Goal: Task Accomplishment & Management: Manage account settings

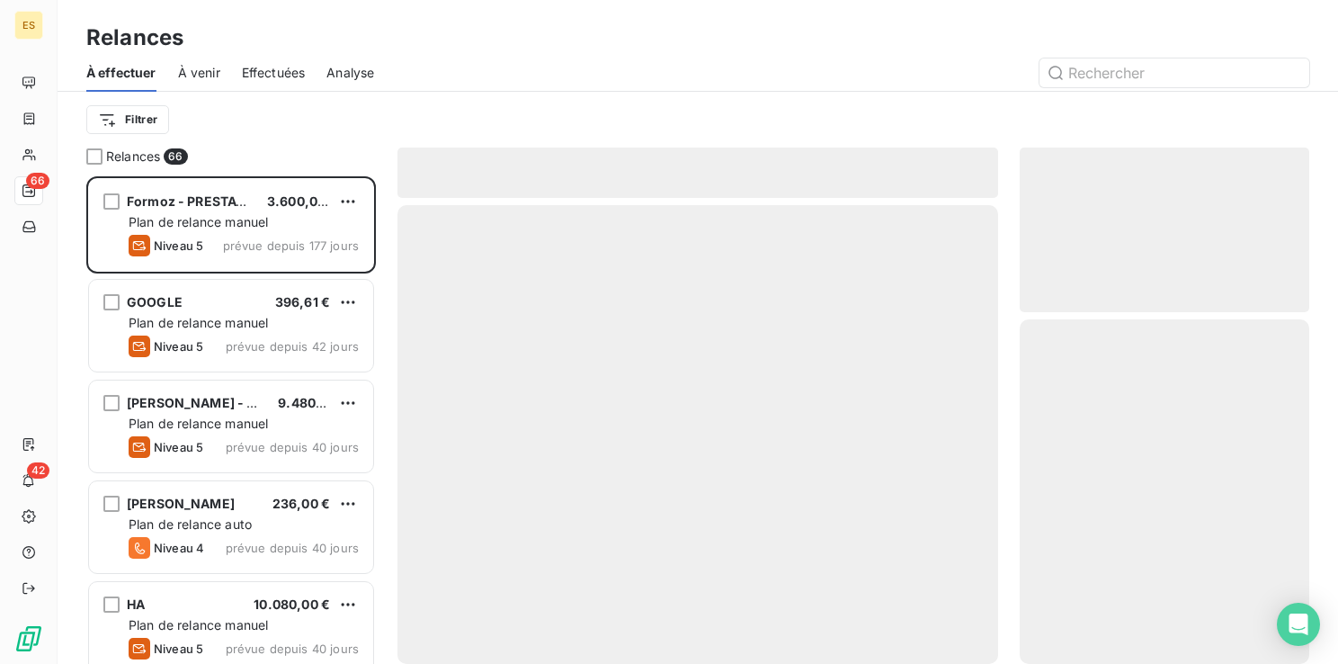
scroll to position [474, 275]
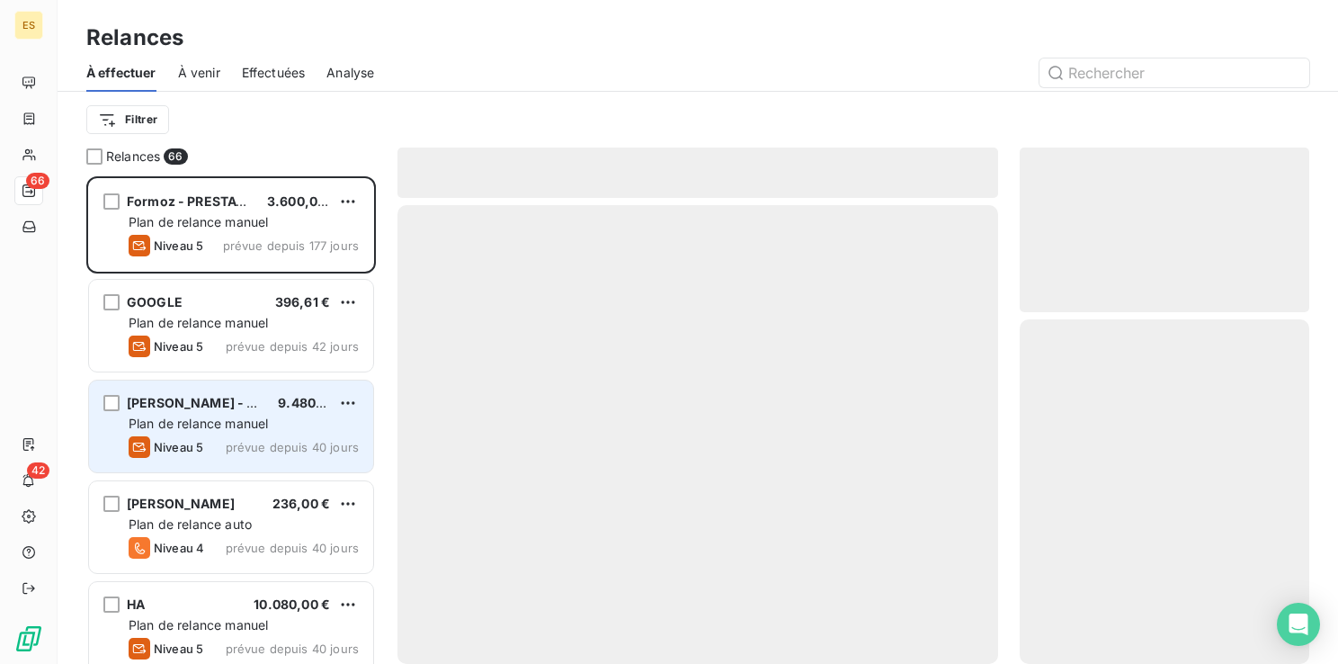
click at [188, 432] on div "Plan de relance manuel" at bounding box center [244, 424] width 230 height 18
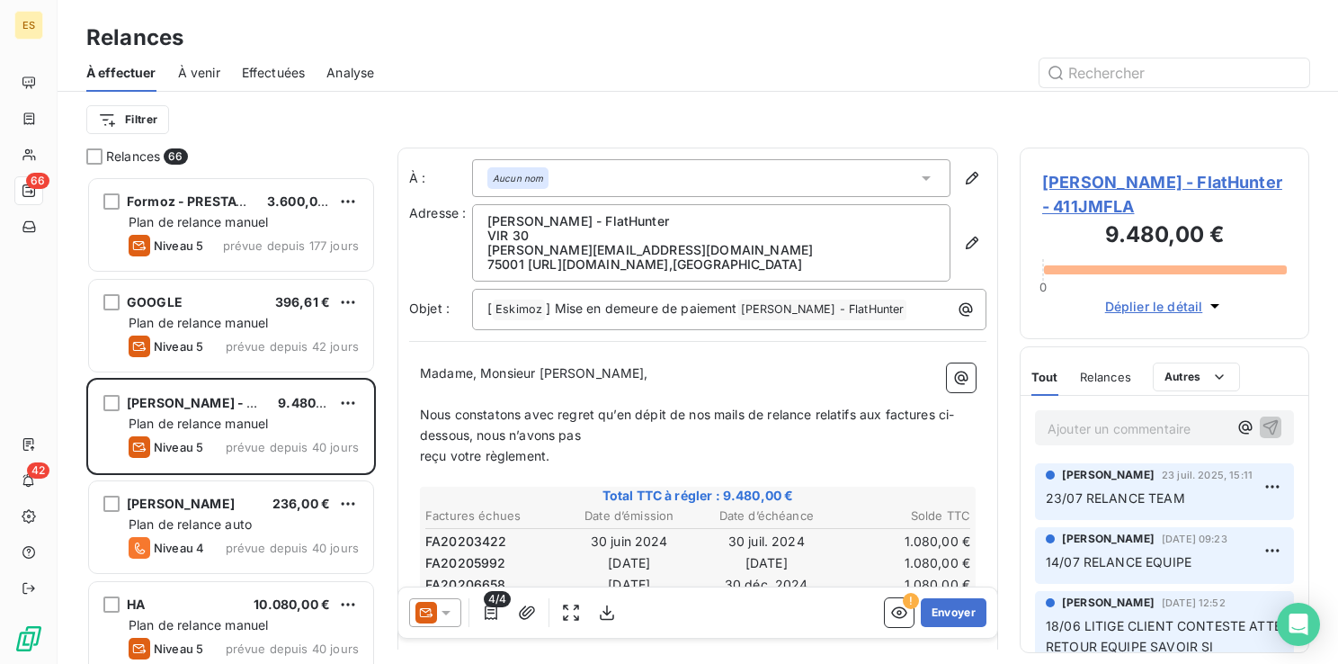
click at [1087, 180] on span "Jérôme MARTINET - FlatHunter - 411JMFLA" at bounding box center [1164, 194] width 245 height 49
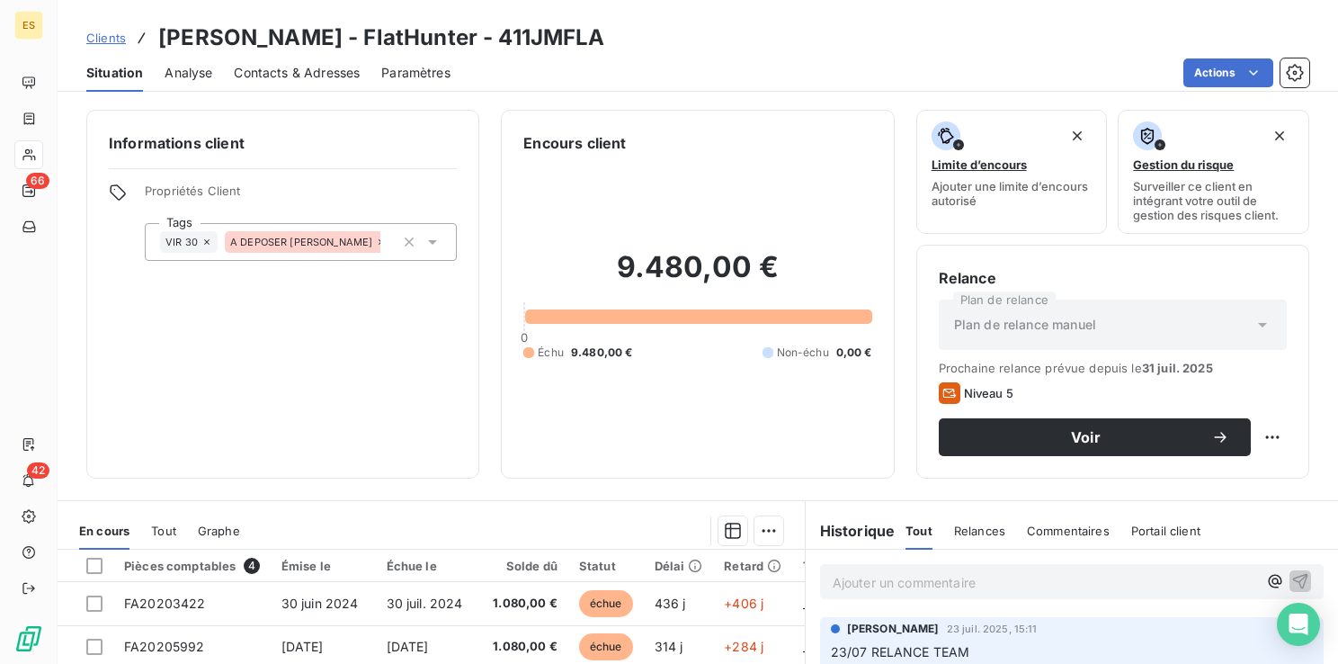
drag, startPoint x: 514, startPoint y: 33, endPoint x: 619, endPoint y: 42, distance: 104.7
click at [605, 42] on h3 "Jérôme MARTINET - FlatHunter - 411JMFLA" at bounding box center [381, 38] width 447 height 32
copy h3 "411JMFLA"
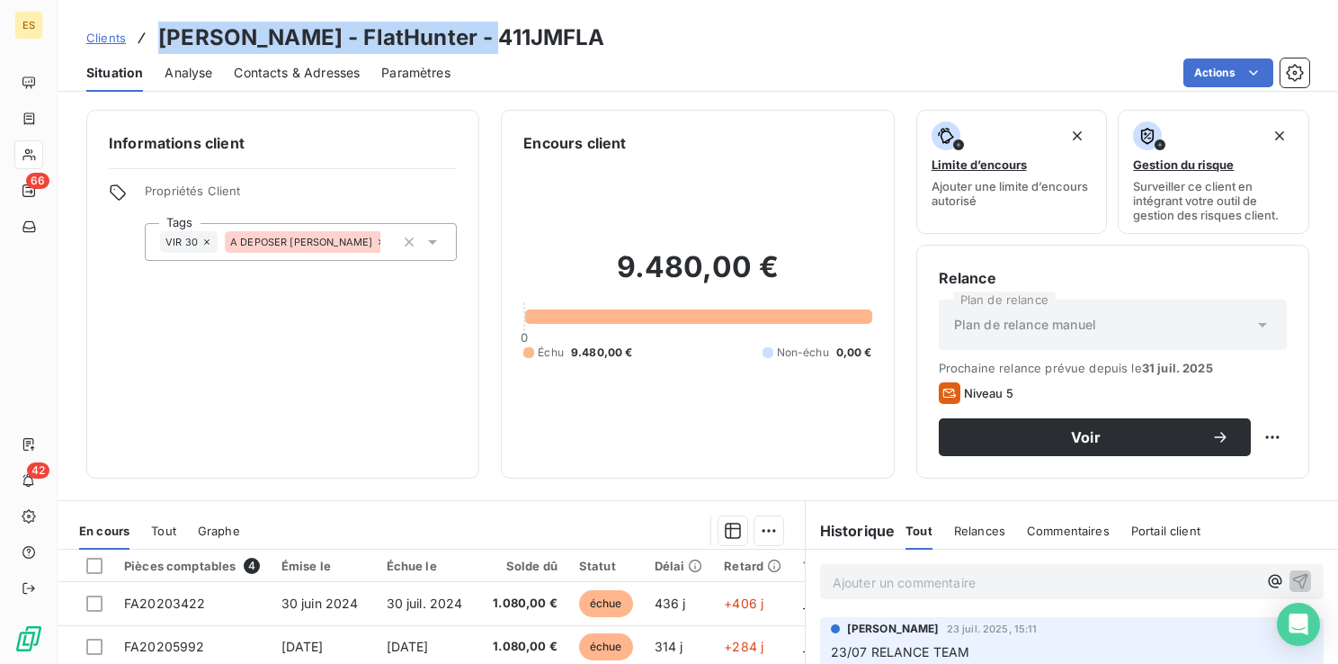
drag, startPoint x: 162, startPoint y: 34, endPoint x: 496, endPoint y: 32, distance: 333.7
click at [496, 32] on h3 "Jérôme MARTINET - FlatHunter - 411JMFLA" at bounding box center [381, 38] width 447 height 32
copy h3 "Jérôme MARTINET - FlatHunter"
drag, startPoint x: 630, startPoint y: 37, endPoint x: 511, endPoint y: 38, distance: 118.7
click at [511, 38] on div "Clients Jérôme MARTINET - FlatHunter - 411JMFLA" at bounding box center [698, 38] width 1281 height 32
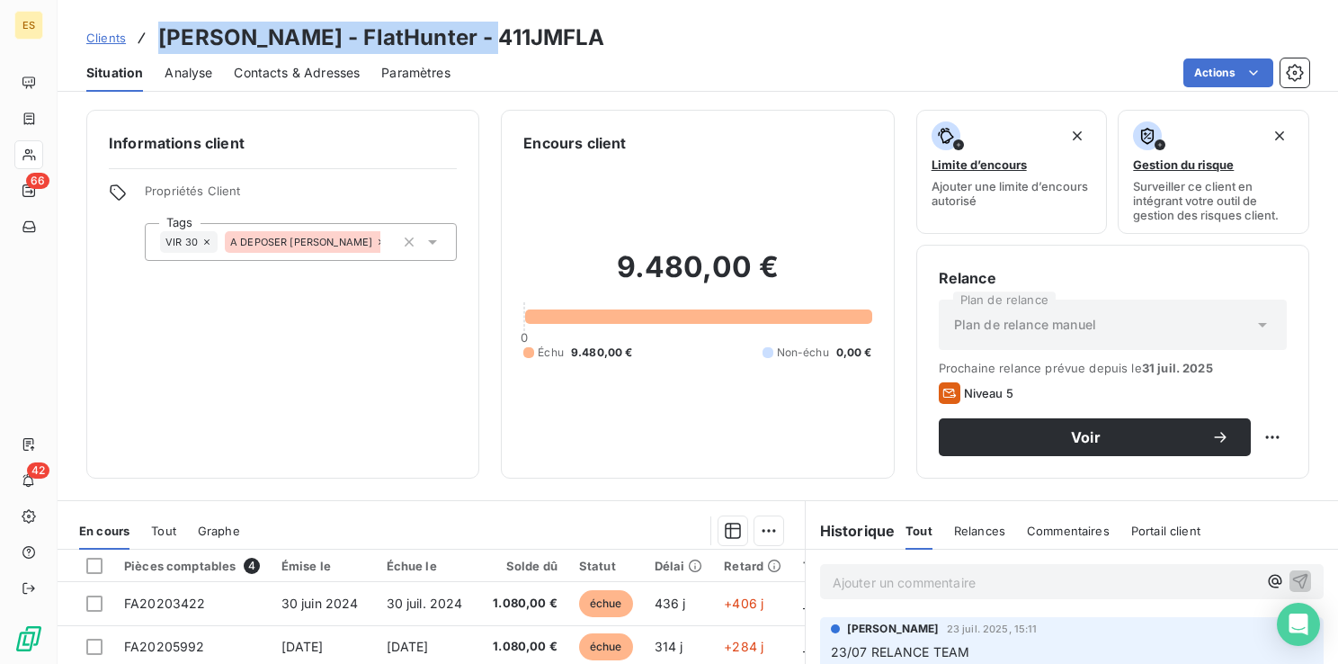
copy h3 "411JMFLA"
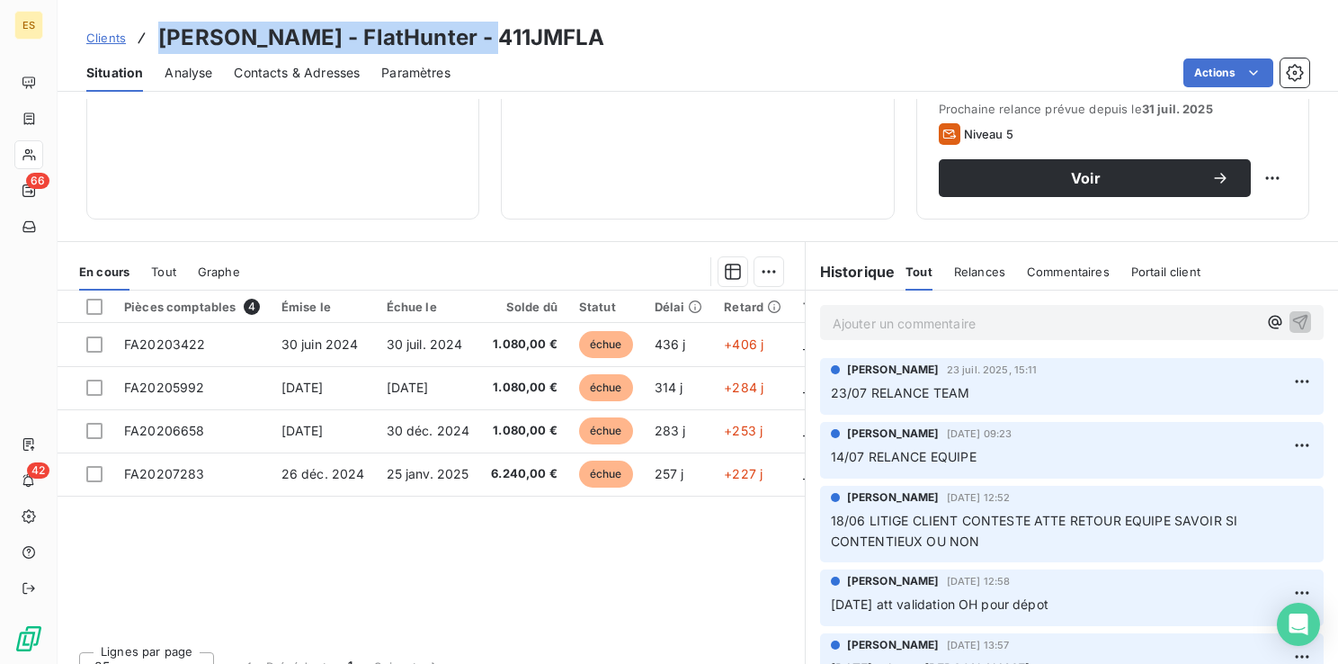
scroll to position [261, 0]
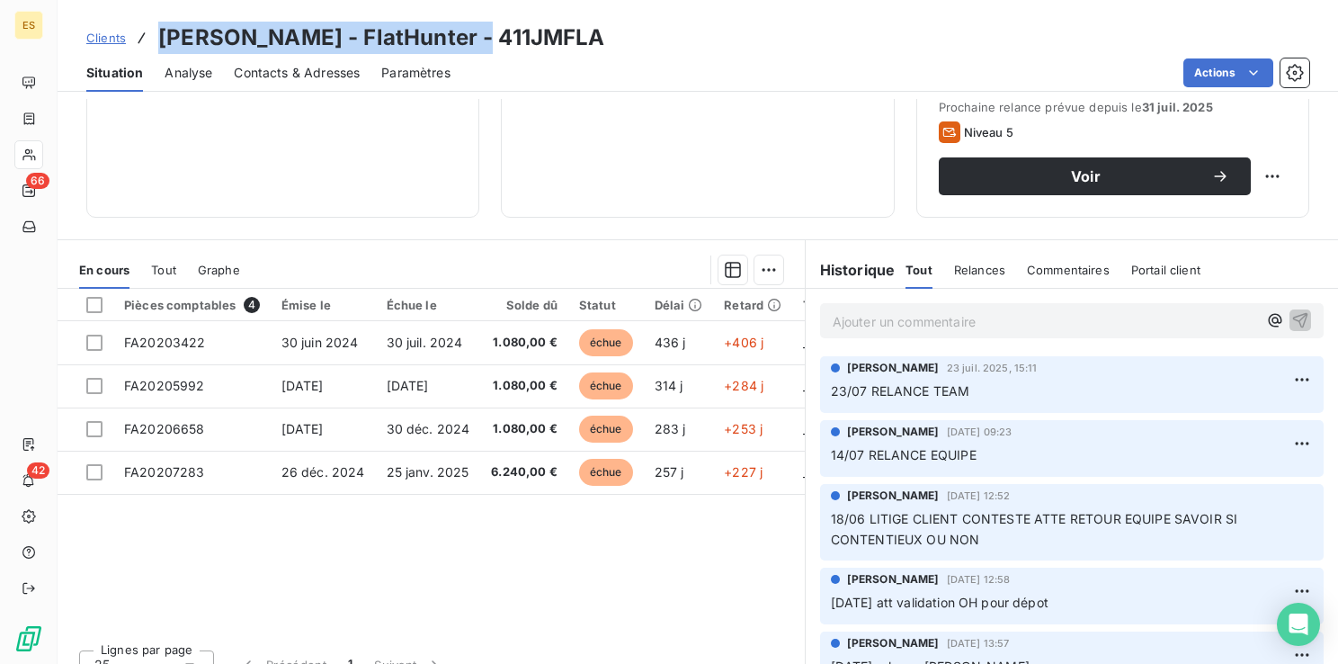
drag, startPoint x: 151, startPoint y: 33, endPoint x: 489, endPoint y: 43, distance: 338.3
click at [489, 43] on div "Clients Jérôme MARTINET - FlatHunter - 411JMFLA" at bounding box center [345, 38] width 519 height 32
copy h3 "Jérôme MARTINET - FlatHunter"
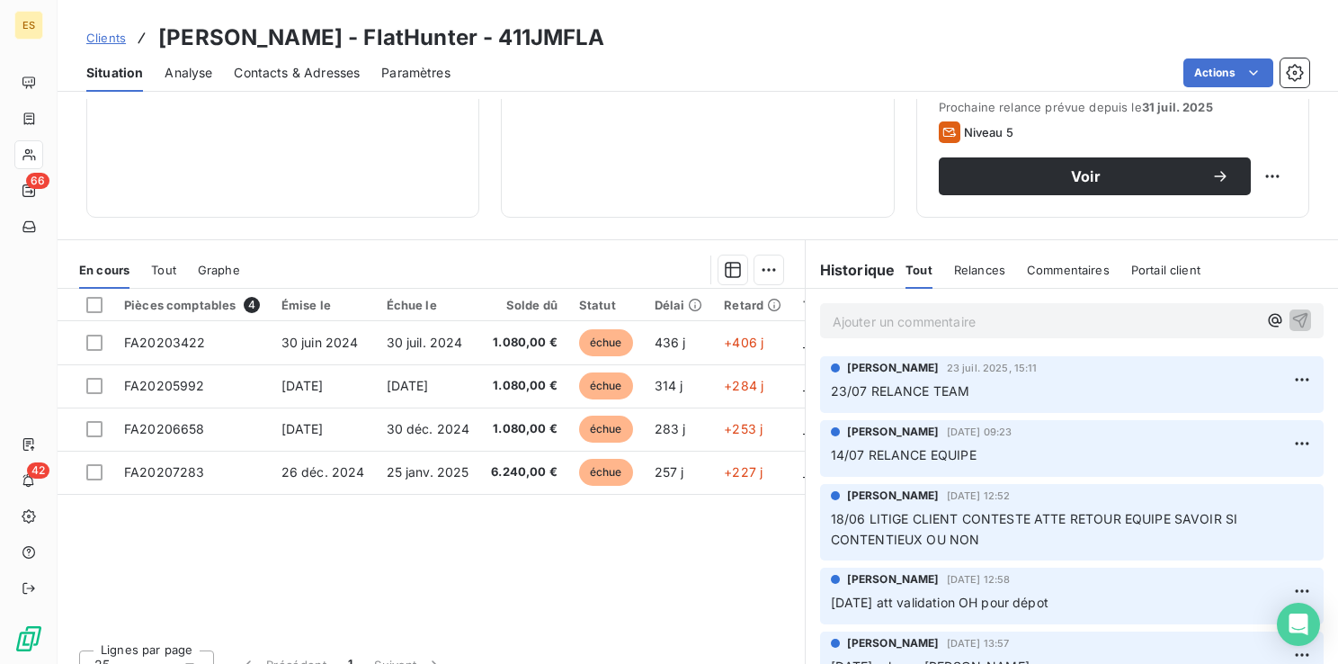
click at [853, 324] on p "Ajouter un commentaire ﻿" at bounding box center [1045, 321] width 425 height 22
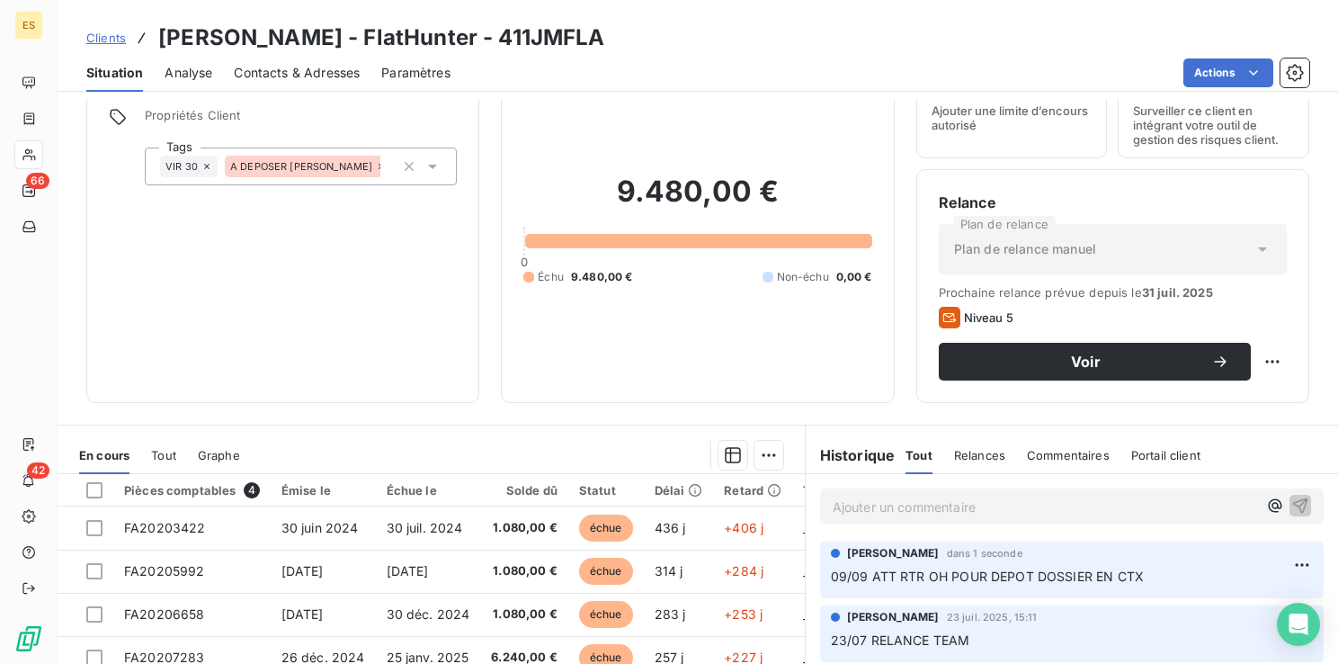
scroll to position [76, 0]
drag, startPoint x: 626, startPoint y: 41, endPoint x: 163, endPoint y: 36, distance: 463.2
click at [163, 36] on div "Clients Jérôme MARTINET - FlatHunter - 411JMFLA" at bounding box center [698, 38] width 1281 height 32
copy h3 "Jérôme MARTINET - FlatHunter - 411JMFLA"
click at [239, 296] on div "Informations client Propriétés Client Tags VIR 30 A DEPOSER RUBY" at bounding box center [282, 217] width 393 height 369
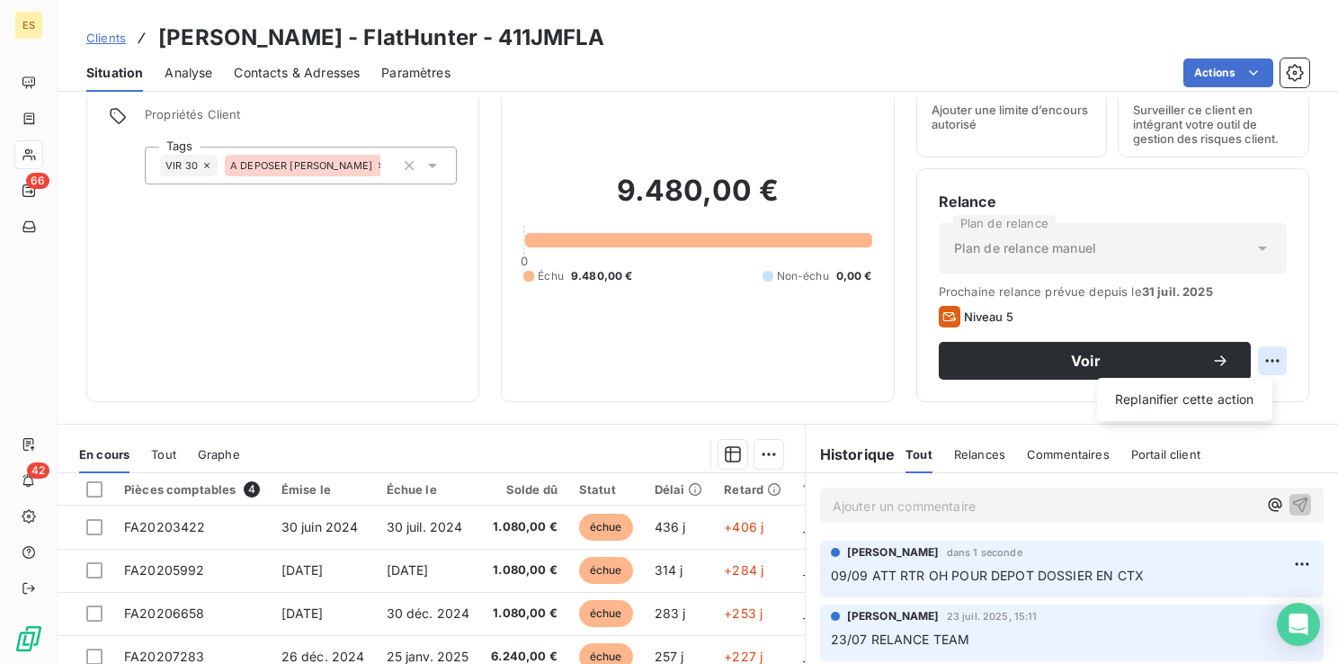
click at [1251, 358] on html "ES 66 42 Clients Jérôme MARTINET - FlatHunter - 411JMFLA Situation Analyse Cont…" at bounding box center [669, 332] width 1338 height 664
click at [1207, 401] on div "Replanifier cette action" at bounding box center [1184, 399] width 161 height 29
select select "8"
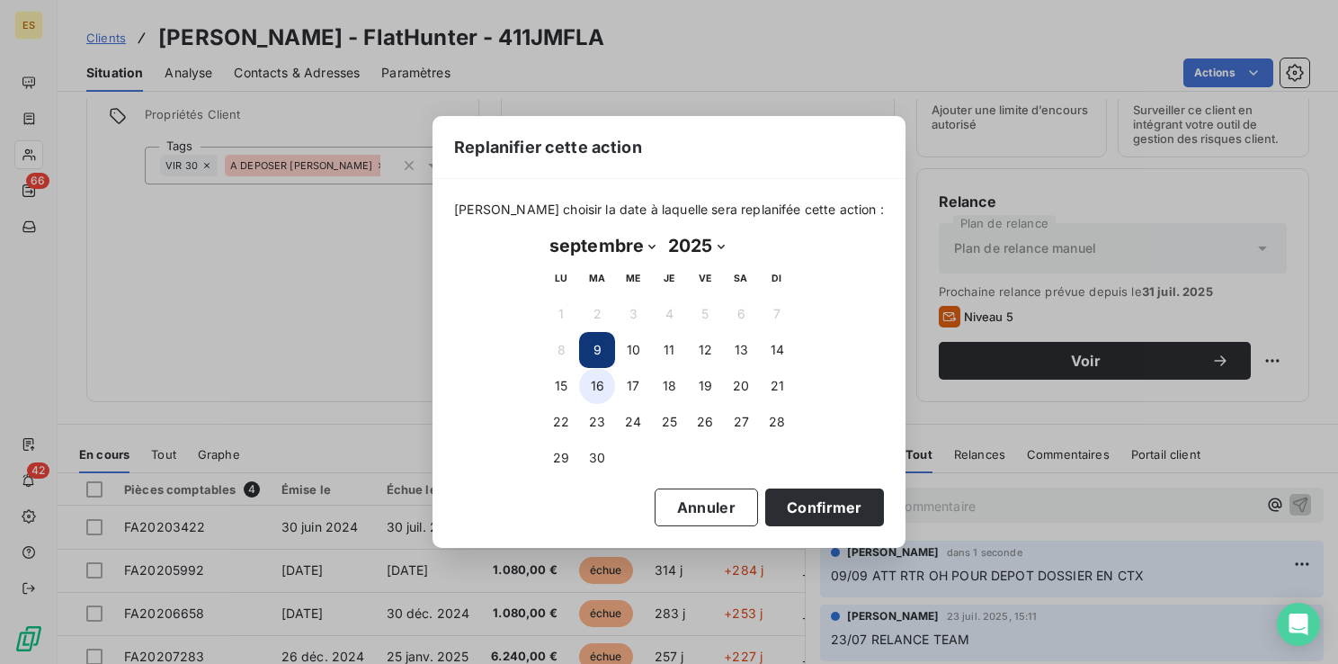
click at [604, 385] on button "16" at bounding box center [597, 386] width 36 height 36
click at [789, 512] on button "Confirmer" at bounding box center [824, 507] width 119 height 38
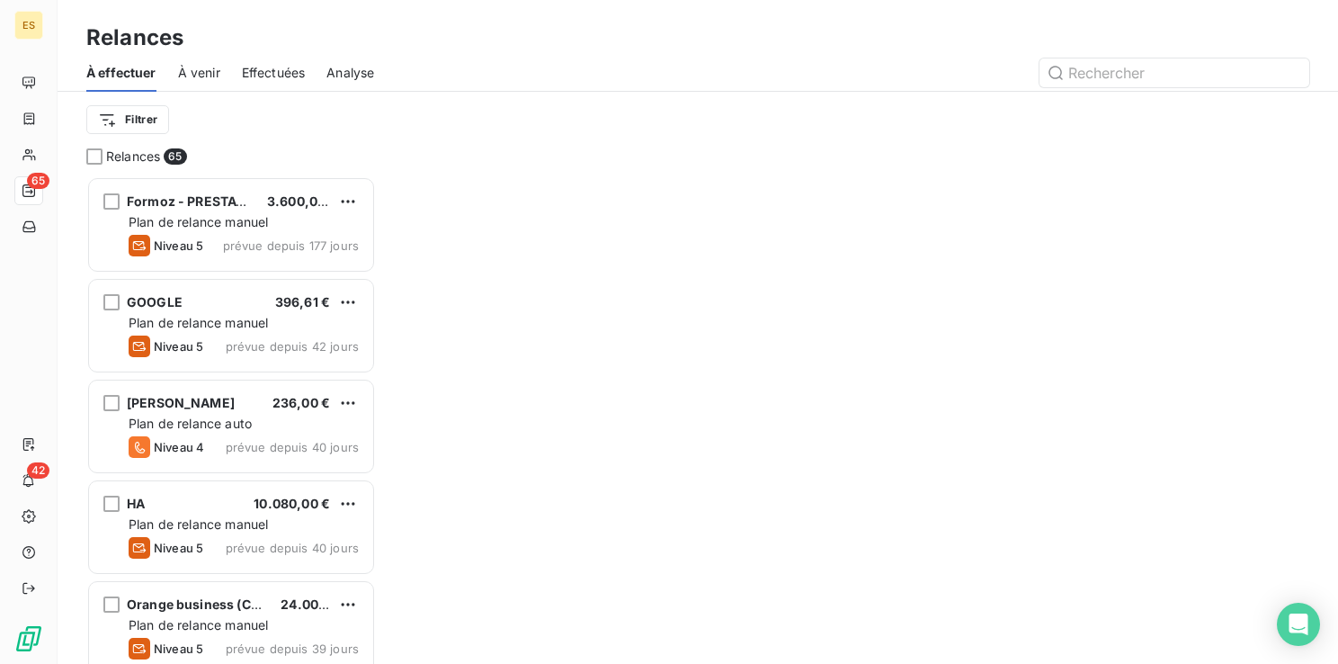
scroll to position [474, 275]
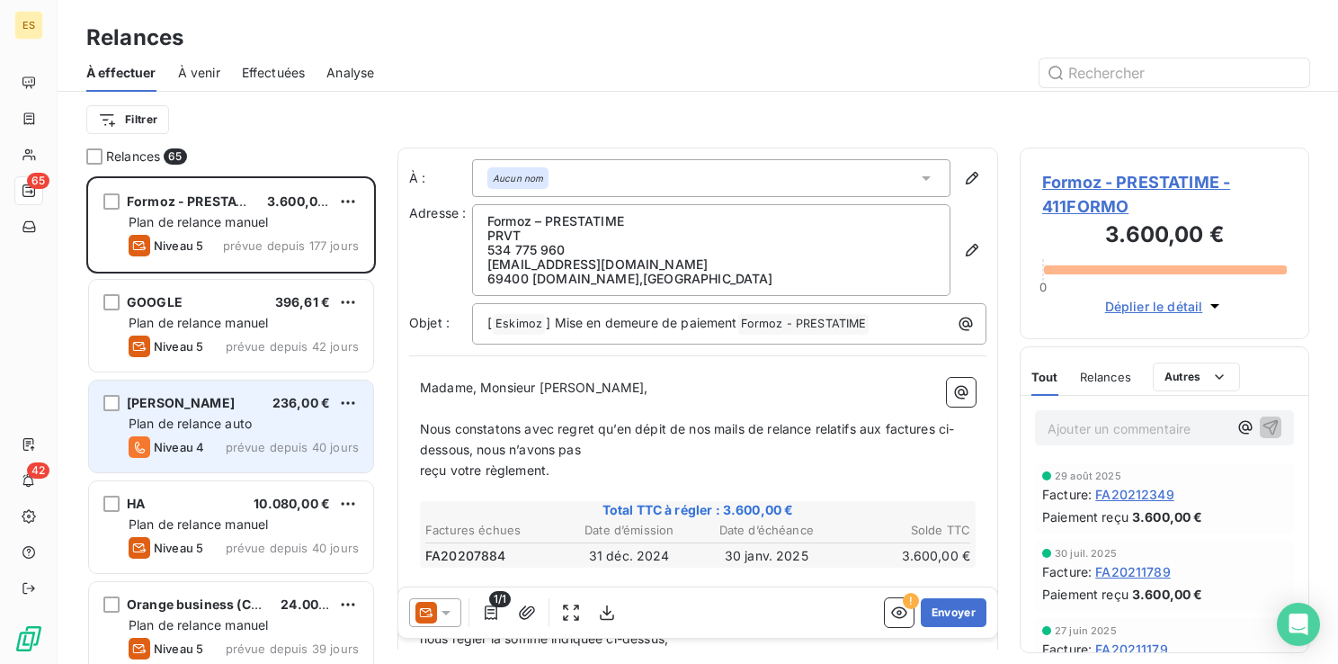
click at [181, 431] on div "Plan de relance auto" at bounding box center [244, 424] width 230 height 18
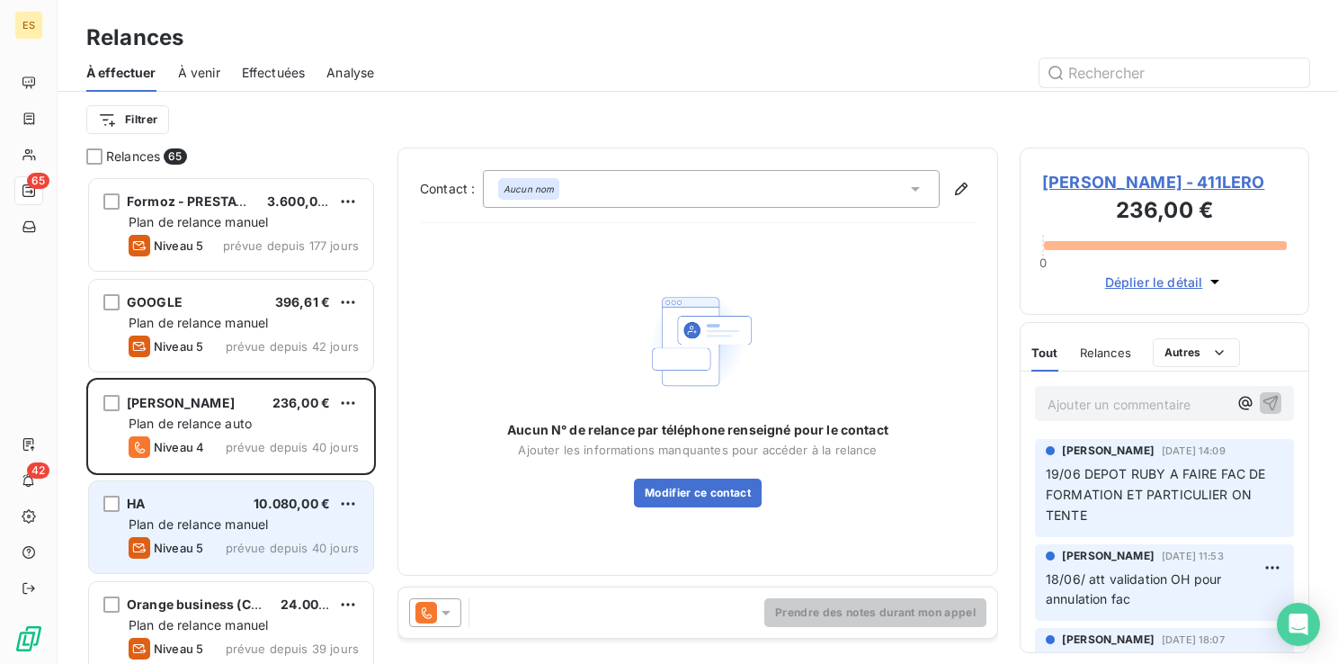
click at [163, 500] on div "HA 10.080,00 €" at bounding box center [244, 504] width 230 height 16
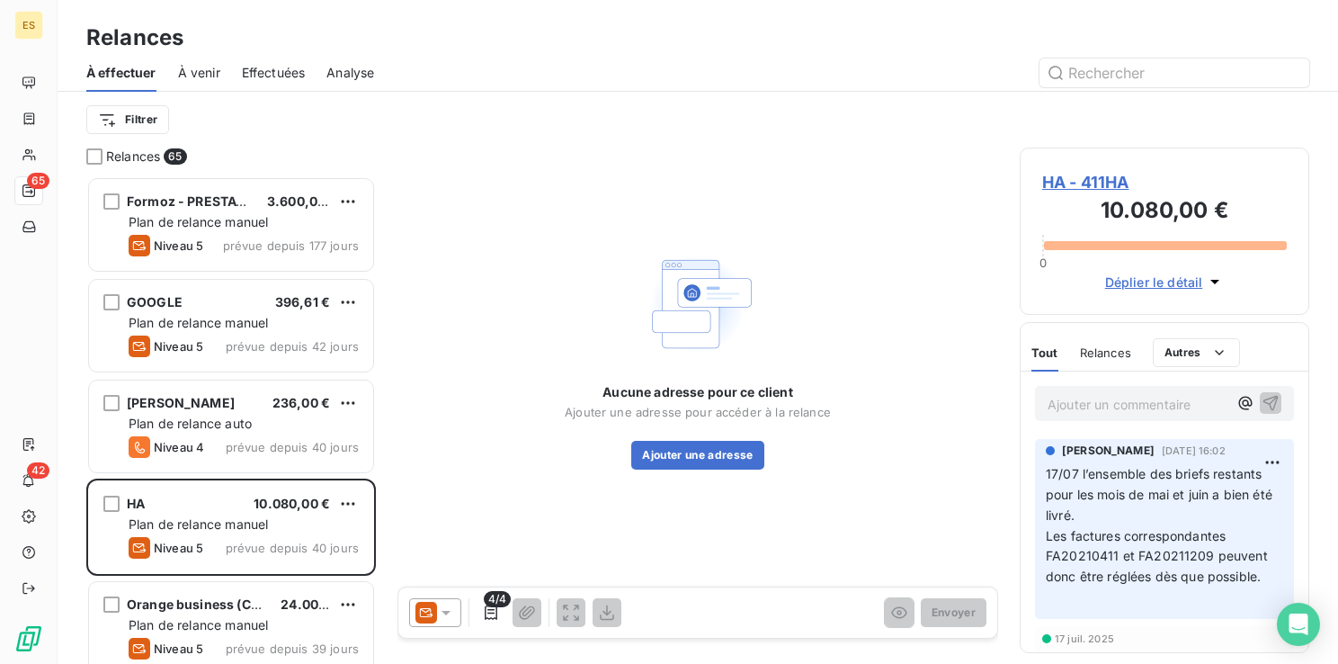
click at [1101, 187] on span "HA - 411HA" at bounding box center [1164, 182] width 245 height 24
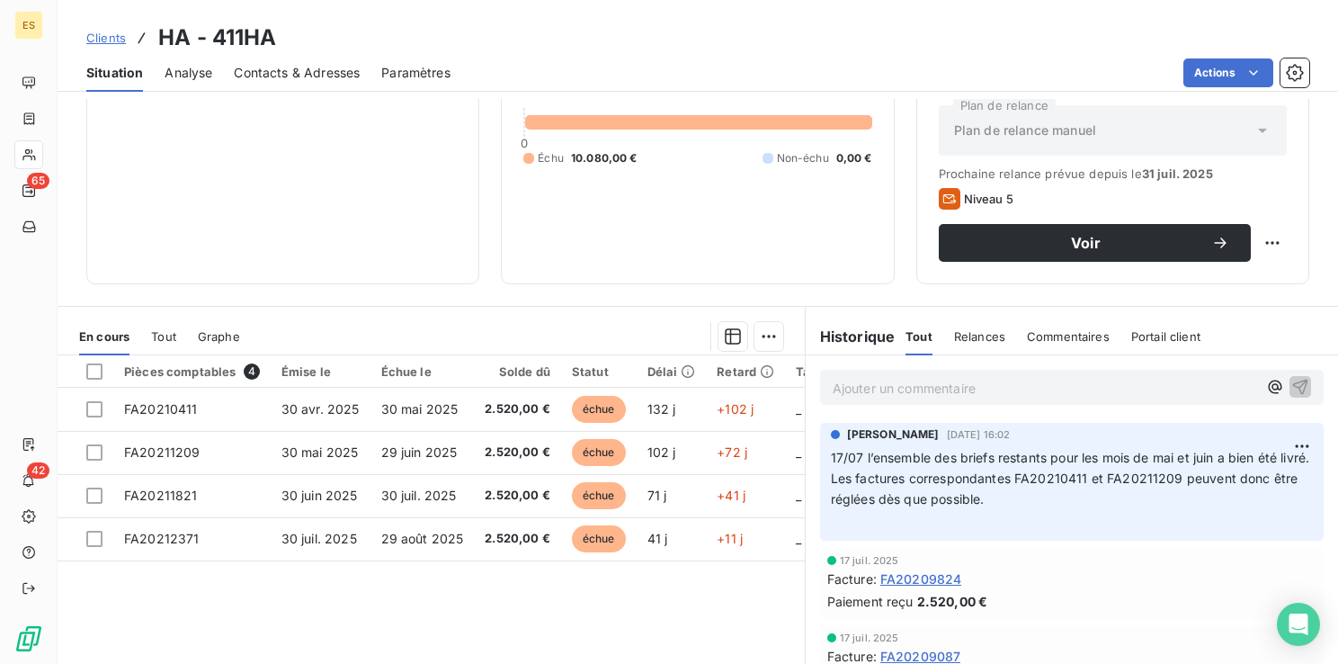
scroll to position [196, 0]
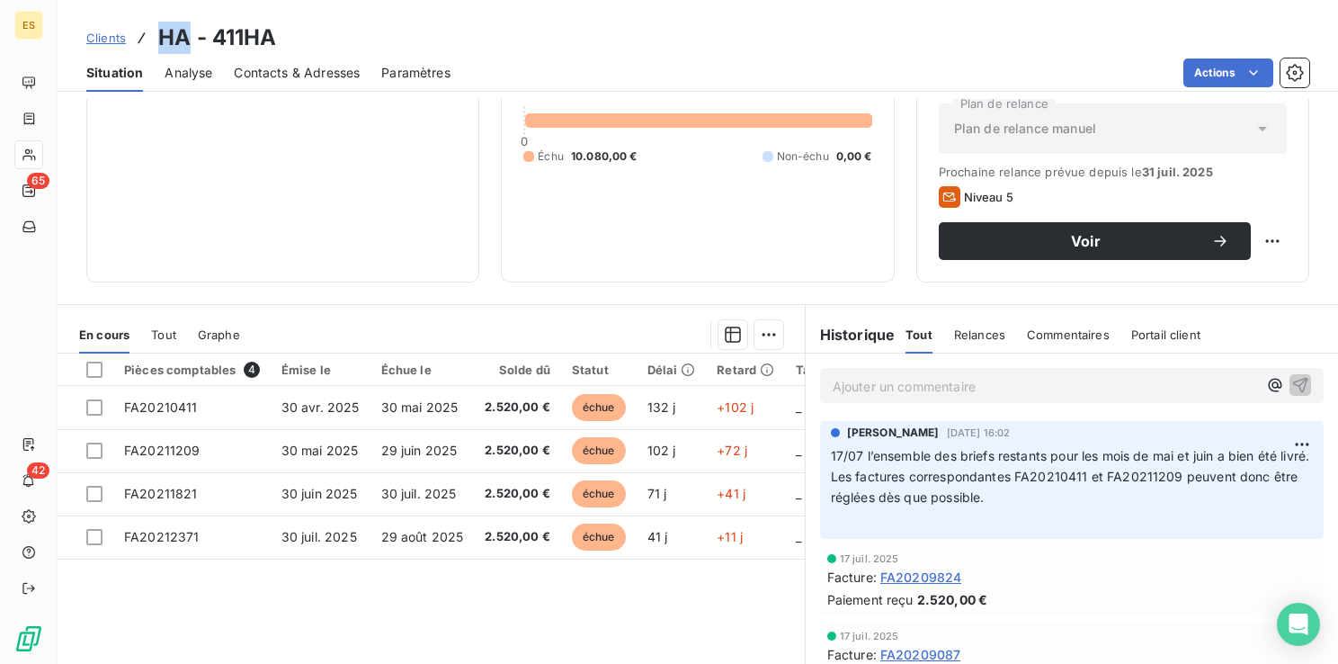
drag, startPoint x: 190, startPoint y: 45, endPoint x: 161, endPoint y: 42, distance: 28.9
click at [161, 42] on h3 "HA - 411HA" at bounding box center [217, 38] width 119 height 32
copy h3 "HA"
drag, startPoint x: 288, startPoint y: 31, endPoint x: 212, endPoint y: 32, distance: 75.6
click at [212, 32] on div "Clients HA - 411HA" at bounding box center [698, 38] width 1281 height 32
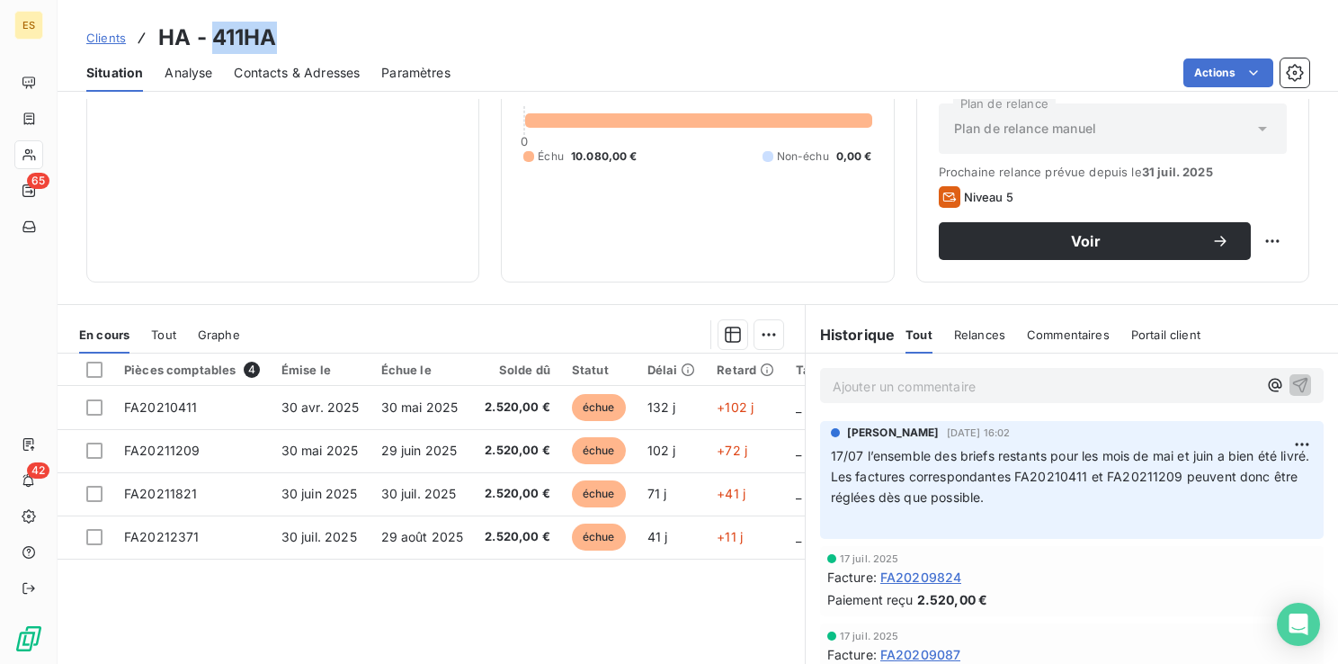
copy h3 "411HA"
